Goal: Navigation & Orientation: Find specific page/section

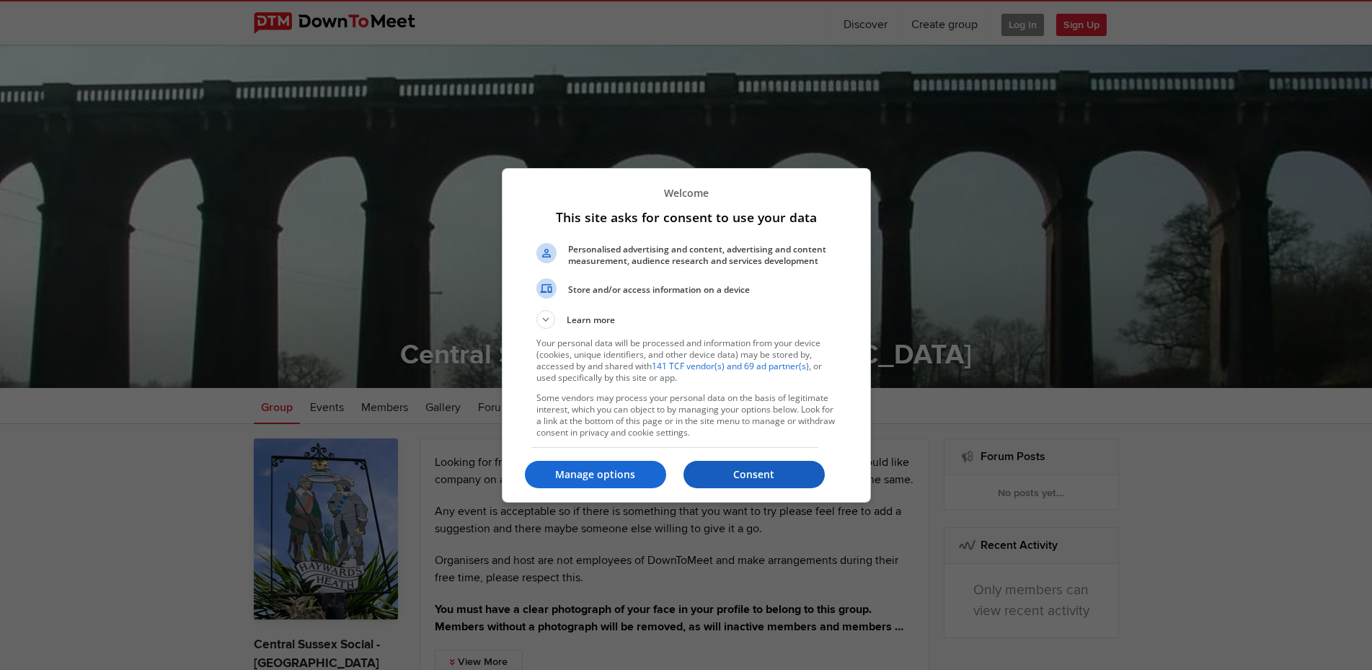
click at [767, 475] on p "Consent" at bounding box center [754, 474] width 141 height 14
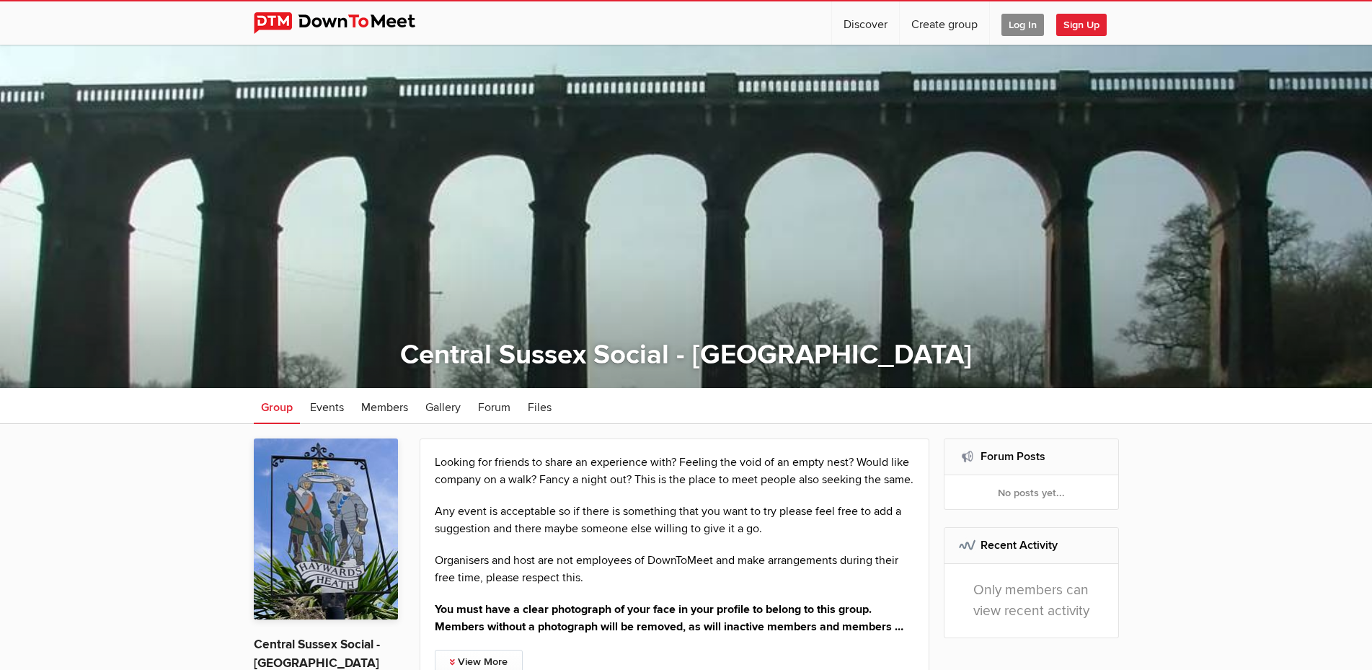
click at [1023, 21] on span "Log In" at bounding box center [1023, 25] width 43 height 22
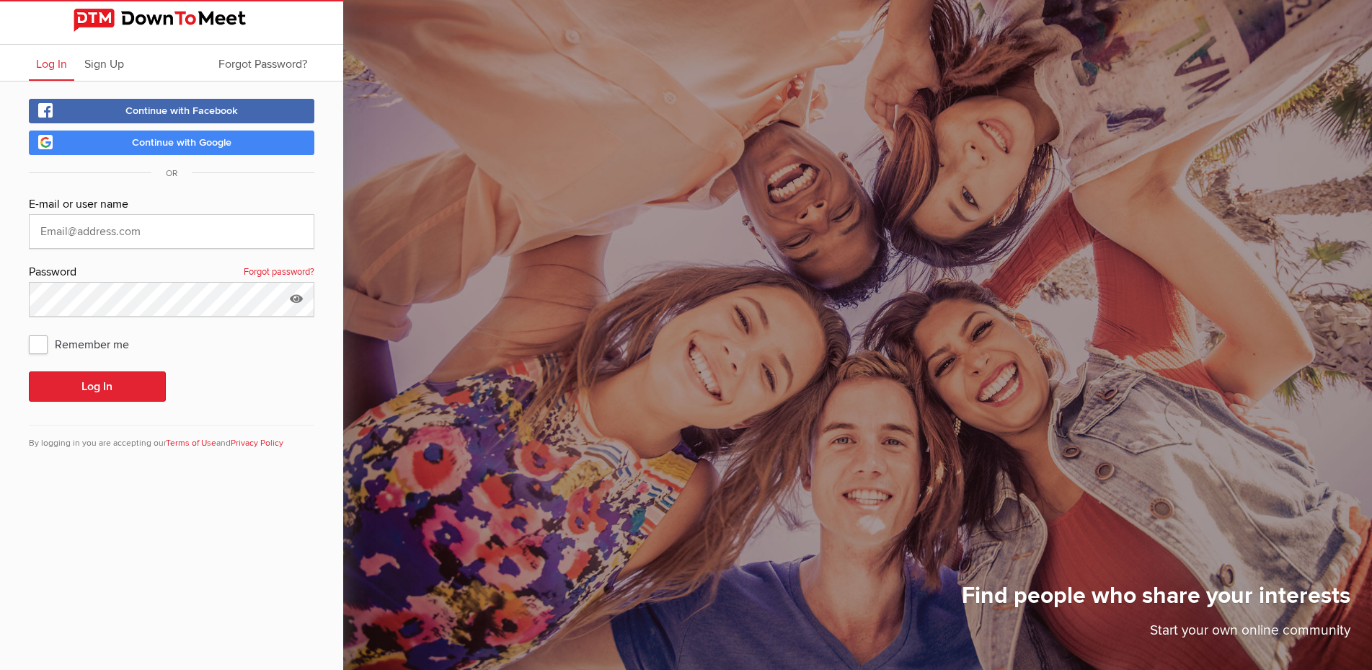
type input "tony@tonyhollman.co.uk"
click at [99, 379] on button "Log In" at bounding box center [97, 386] width 137 height 30
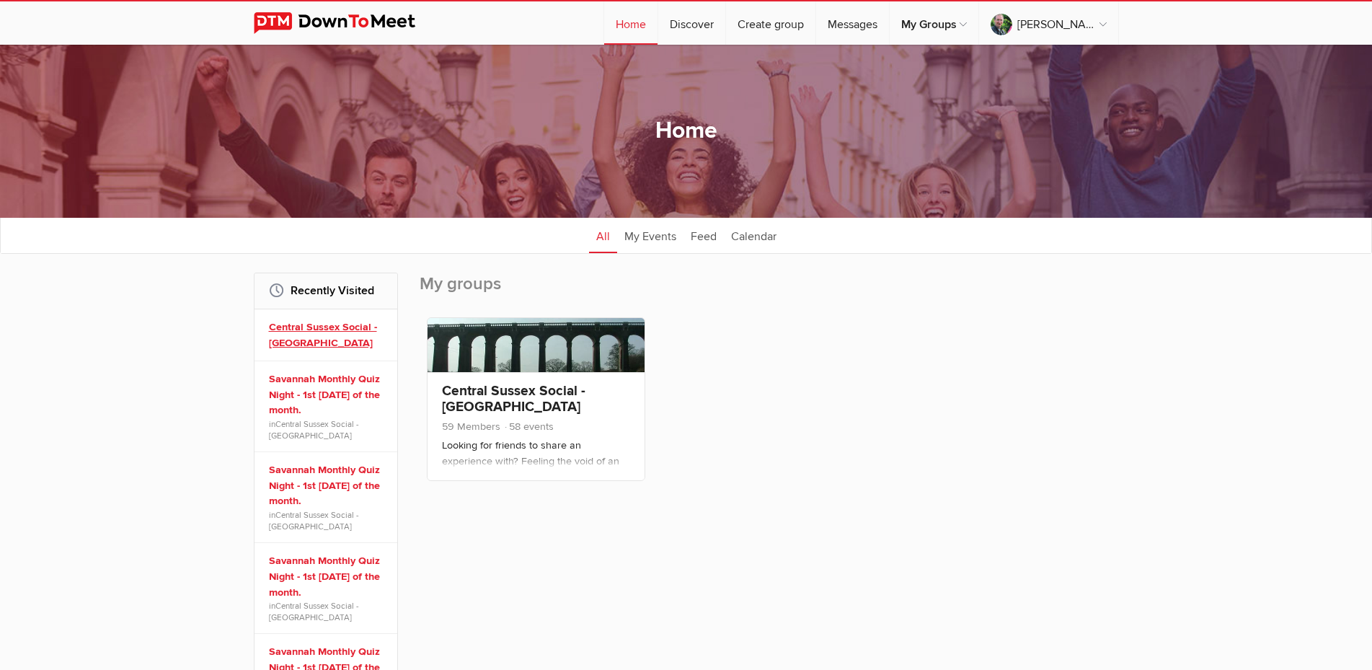
click at [335, 323] on link "Central Sussex Social - Haywards Heath" at bounding box center [328, 334] width 118 height 31
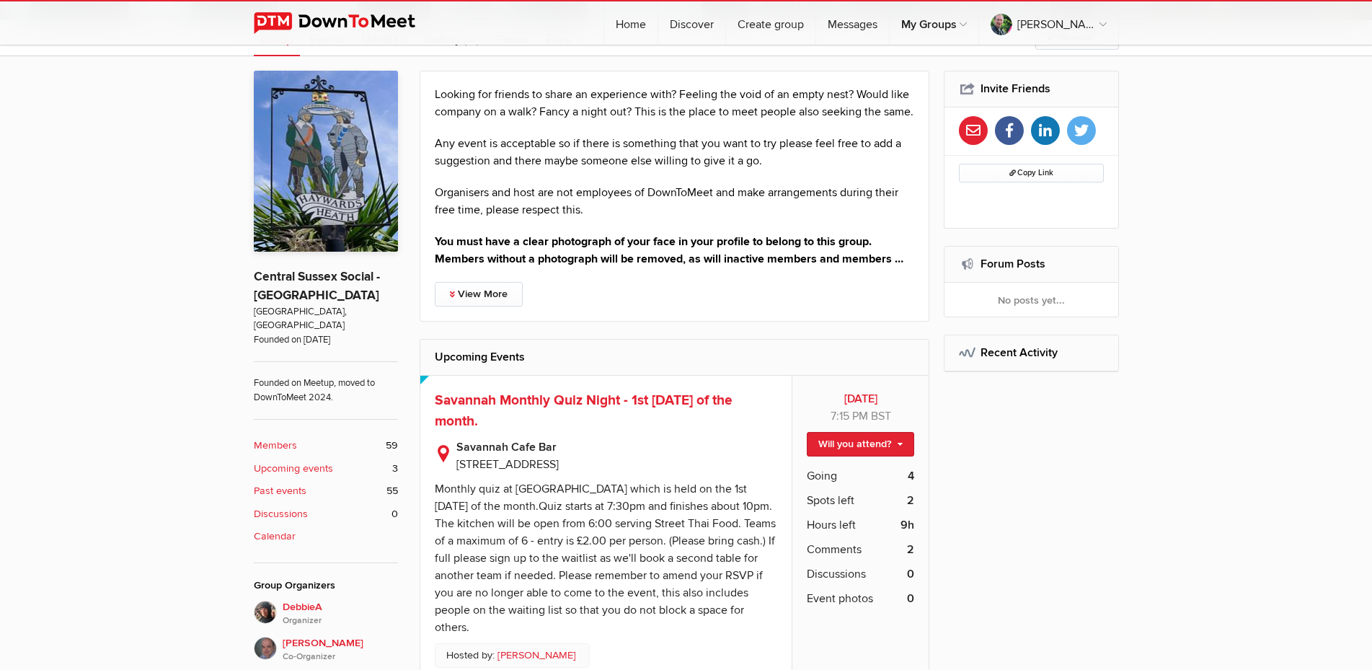
scroll to position [515, 0]
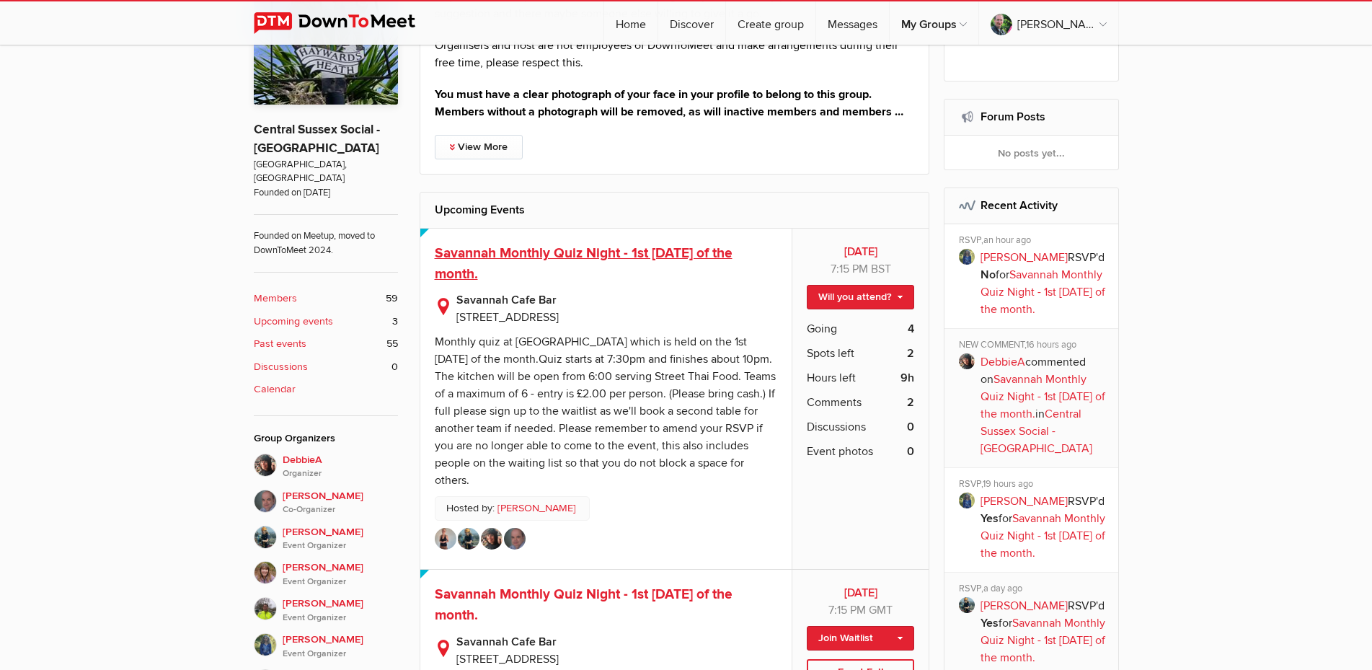
click at [664, 267] on span "Savannah Monthly Quiz Night - 1st Sunday of the month." at bounding box center [584, 263] width 298 height 38
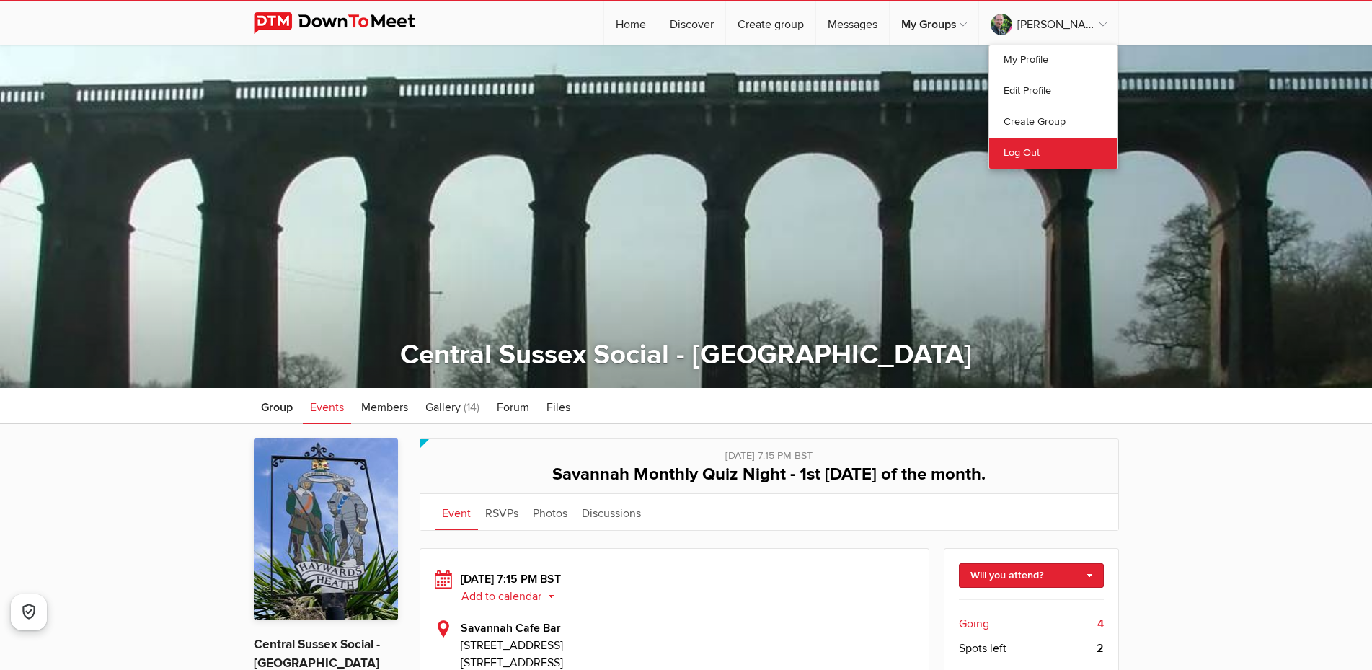
click at [1023, 152] on link "Log Out" at bounding box center [1053, 153] width 128 height 31
